Goal: Task Accomplishment & Management: Use online tool/utility

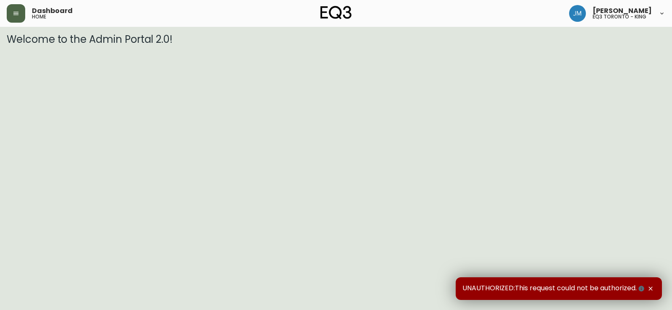
click at [20, 14] on button "button" at bounding box center [16, 13] width 18 height 18
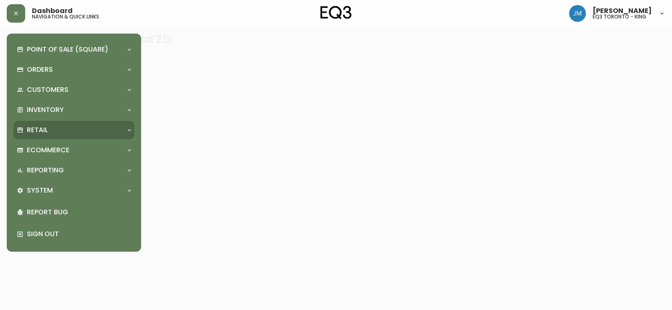
click at [60, 125] on div "Retail" at bounding box center [70, 129] width 106 height 9
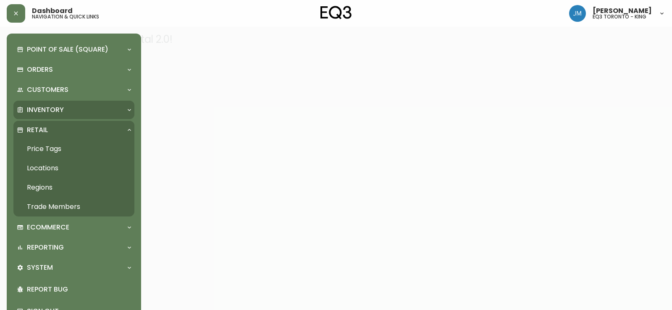
click at [41, 106] on p "Inventory" at bounding box center [45, 109] width 37 height 9
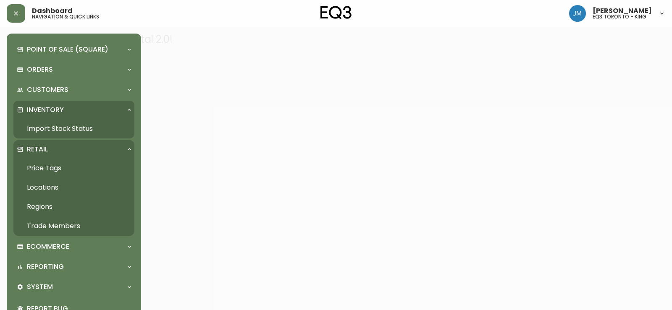
click at [72, 135] on link "Import Stock Status" at bounding box center [73, 128] width 121 height 19
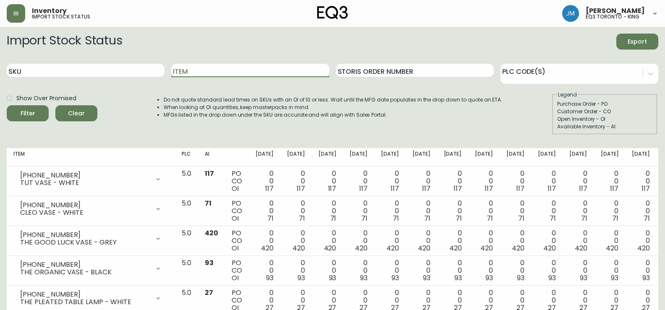
click at [260, 68] on input "Item" at bounding box center [250, 70] width 158 height 13
type input "GROW"
click at [7, 105] on button "Filter" at bounding box center [28, 113] width 42 height 16
